Goal: Information Seeking & Learning: Learn about a topic

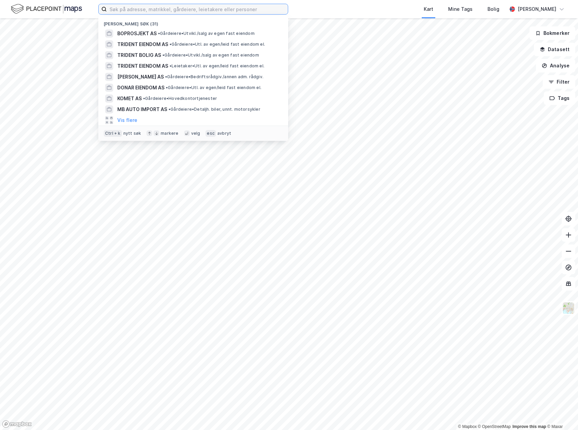
click at [188, 8] on input at bounding box center [197, 9] width 181 height 10
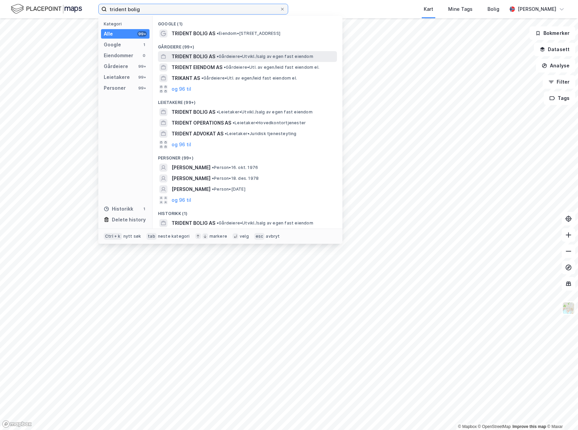
type input "trident bolig"
click at [194, 58] on span "TRIDENT BOLIG AS" at bounding box center [193, 57] width 44 height 8
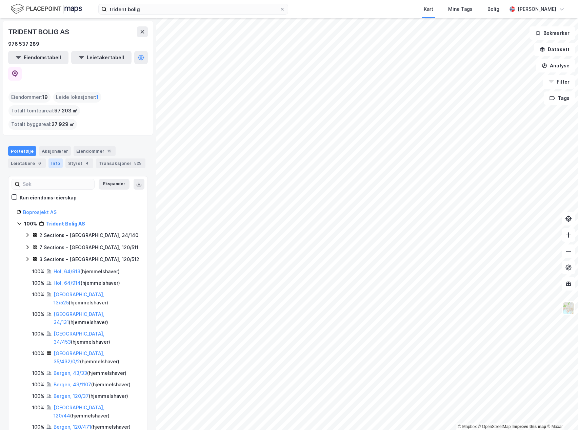
click at [55, 159] on div "Info" at bounding box center [55, 163] width 14 height 9
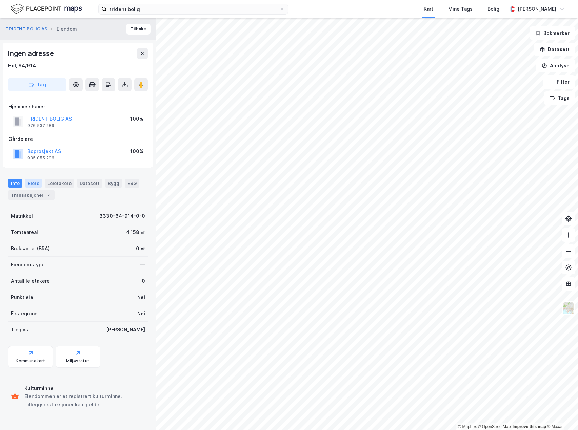
click at [36, 179] on div "Eiere" at bounding box center [33, 183] width 17 height 9
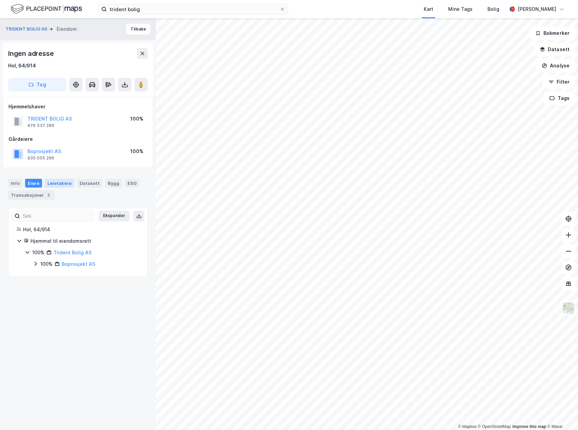
click at [54, 182] on div "Leietakere" at bounding box center [59, 183] width 29 height 9
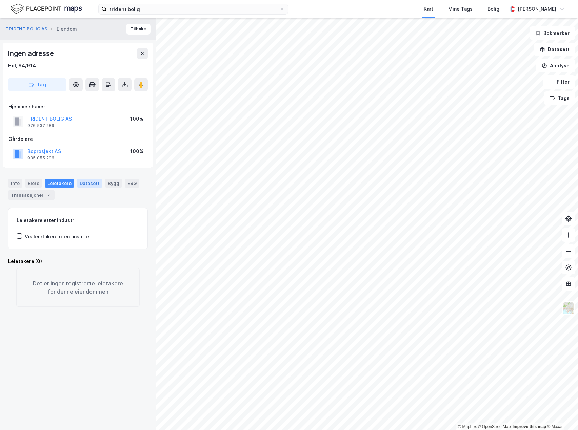
click at [79, 183] on div "Datasett" at bounding box center [89, 183] width 25 height 9
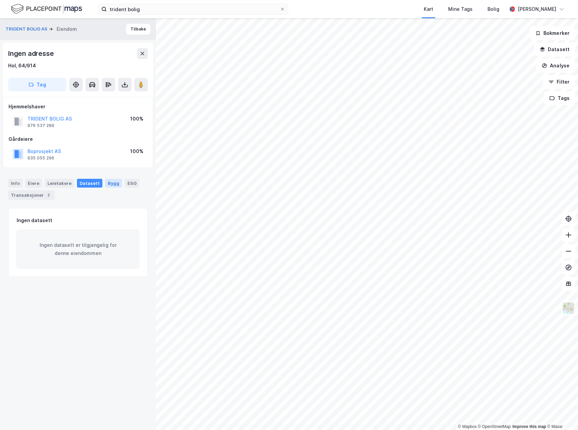
click at [108, 182] on div "Bygg" at bounding box center [113, 183] width 17 height 9
click at [127, 183] on div "ESG" at bounding box center [132, 183] width 15 height 9
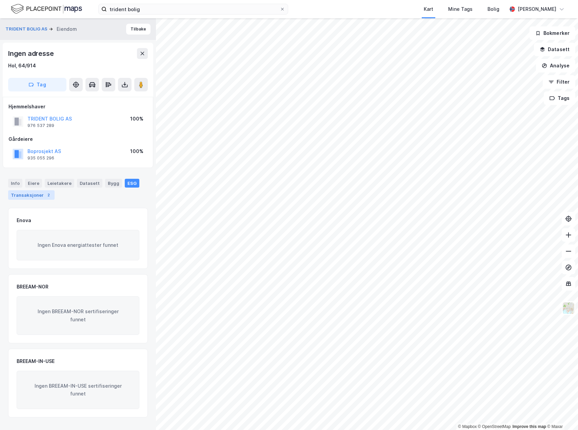
click at [28, 194] on div "Transaksjoner 2" at bounding box center [31, 194] width 46 height 9
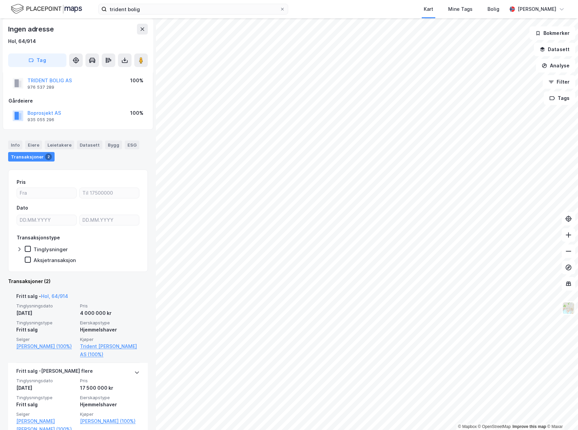
scroll to position [46, 0]
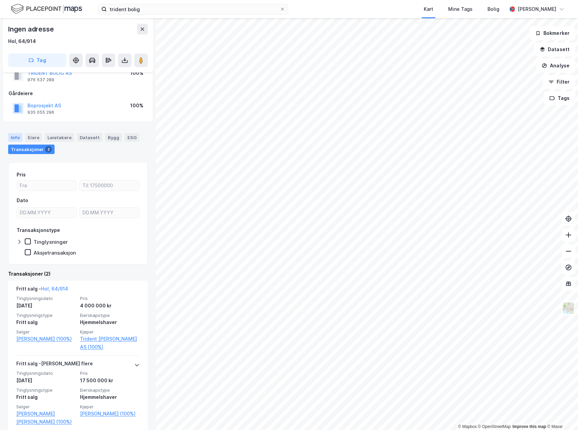
click at [19, 138] on div "Info" at bounding box center [15, 137] width 14 height 9
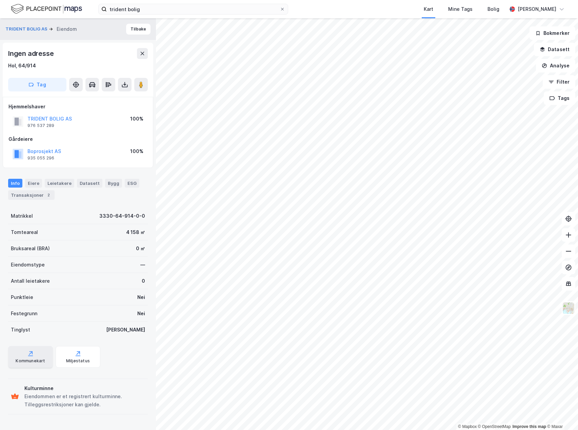
click at [36, 360] on div "Kommunekart" at bounding box center [30, 360] width 29 height 5
